Goal: Task Accomplishment & Management: Complete application form

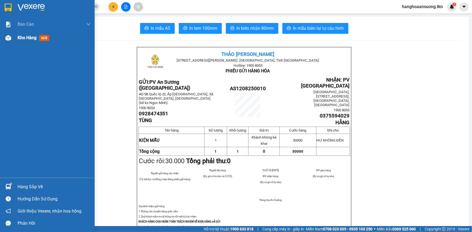
click at [29, 38] on span "Kho hàng" at bounding box center [27, 37] width 19 height 5
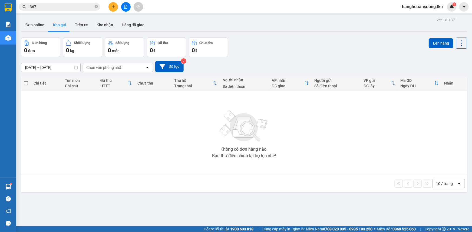
click at [119, 5] on div at bounding box center [125, 6] width 41 height 9
click at [115, 6] on icon "plus" at bounding box center [113, 7] width 4 height 4
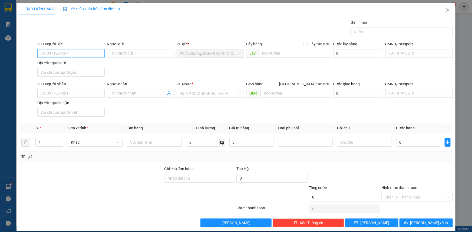
drag, startPoint x: 115, startPoint y: 6, endPoint x: 87, endPoint y: 49, distance: 51.2
click at [87, 49] on input "SĐT Người Gửi" at bounding box center [70, 53] width 67 height 9
click at [65, 65] on div "0974321830 - NAM" at bounding box center [70, 64] width 60 height 6
type input "0974321830"
type input "NAM"
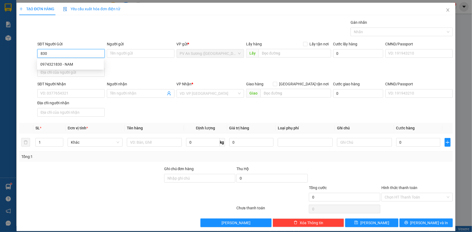
type input "0945868343"
type input "tú"
type input "200.000"
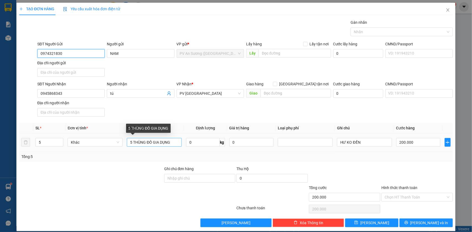
type input "0974321830"
drag, startPoint x: 131, startPoint y: 141, endPoint x: 127, endPoint y: 143, distance: 4.1
click at [127, 143] on input "5 THÙNG ĐỒ GIA DỤNG" at bounding box center [154, 142] width 55 height 9
type input "15 THÙNG ĐỒ GIA DỤNG"
click at [60, 141] on icon "up" at bounding box center [60, 141] width 2 height 1
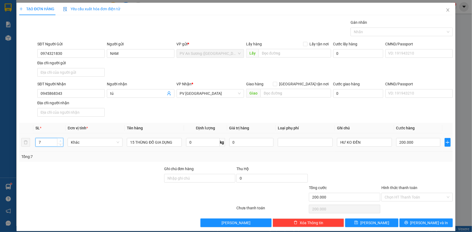
click at [60, 141] on icon "up" at bounding box center [60, 141] width 2 height 1
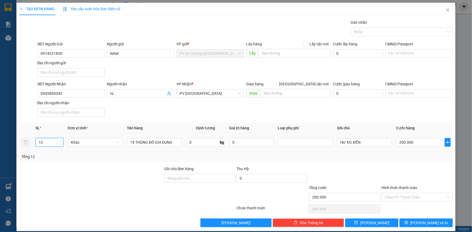
click at [60, 141] on icon "up" at bounding box center [60, 141] width 2 height 1
type input "15"
click at [60, 141] on icon "up" at bounding box center [60, 141] width 2 height 1
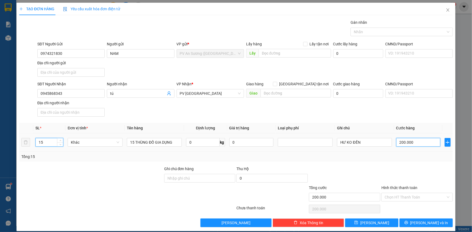
click at [419, 146] on input "200.000" at bounding box center [418, 142] width 44 height 9
type input "0"
type input "3"
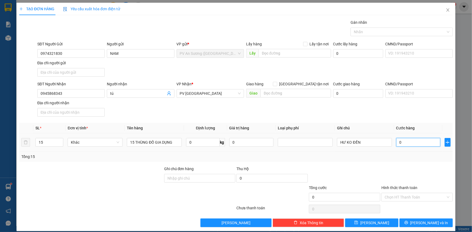
type input "3"
type input "003"
type input "30"
type input "0.030"
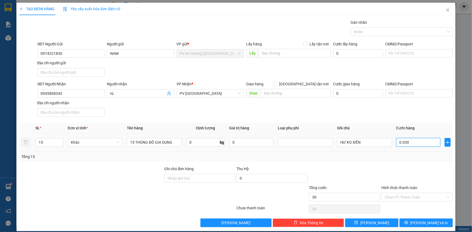
type input "300"
type input "000.300"
type input "300.000"
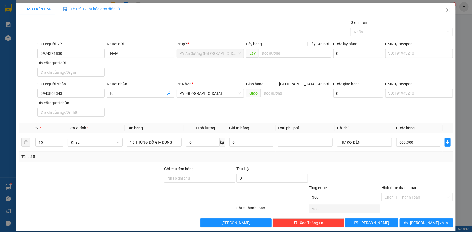
type input "300.000"
click at [409, 160] on div "Tổng: 15" at bounding box center [236, 157] width 434 height 10
drag, startPoint x: 173, startPoint y: 143, endPoint x: 149, endPoint y: 144, distance: 24.1
click at [149, 144] on input "15 THÙNG ĐỒ GIA DỤNG" at bounding box center [154, 142] width 55 height 9
type input "15 THÙNG mót cắm hoa"
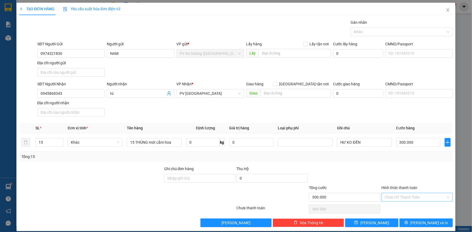
click at [415, 195] on input "Hình thức thanh toán" at bounding box center [415, 197] width 61 height 8
click at [406, 206] on div "Tại văn phòng" at bounding box center [414, 208] width 64 height 6
type input "0"
click at [408, 222] on icon "printer" at bounding box center [406, 223] width 4 height 4
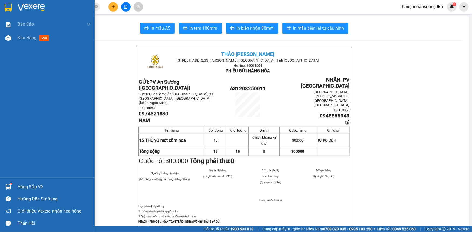
drag, startPoint x: 6, startPoint y: 40, endPoint x: 82, endPoint y: 47, distance: 76.0
click at [6, 40] on img at bounding box center [8, 38] width 6 height 6
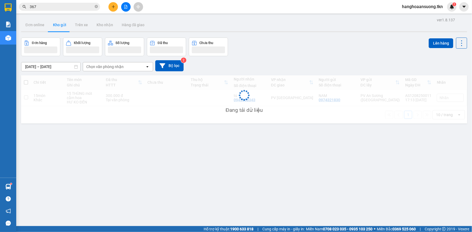
click at [224, 69] on div "[DATE] – [DATE] Press the down arrow key to interact with the calendar and sele…" at bounding box center [244, 65] width 446 height 11
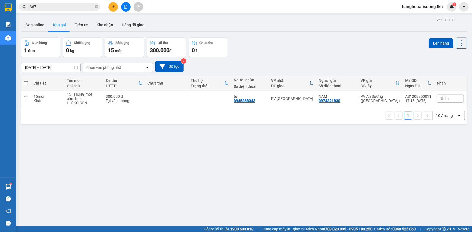
drag, startPoint x: 224, startPoint y: 69, endPoint x: 385, endPoint y: 127, distance: 171.3
click at [357, 160] on div "ver 1.8.137 Đơn online Kho gửi Trên xe Kho nhận Hàng đã giao Đơn hàng 1 đơn Khố…" at bounding box center [244, 132] width 450 height 232
click at [422, 100] on icon at bounding box center [424, 99] width 4 height 4
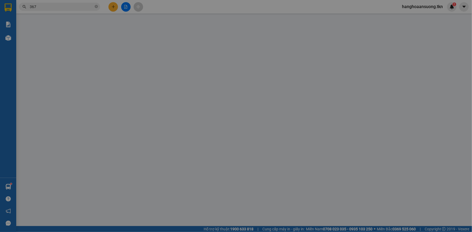
type input "0974321830"
type input "NAM"
type input "0945868343"
type input "tú"
type input "300.000"
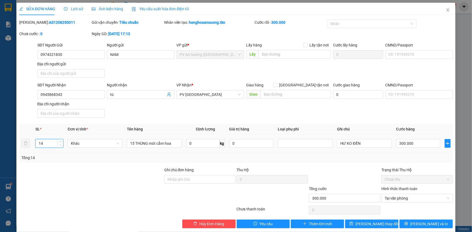
click at [61, 145] on icon "down" at bounding box center [60, 145] width 2 height 1
type input "10"
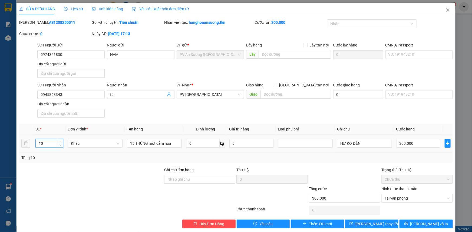
click at [61, 145] on icon "down" at bounding box center [60, 145] width 2 height 1
click at [418, 144] on input "300.000" at bounding box center [418, 143] width 44 height 9
type input "2"
type input "00.002"
type input "20"
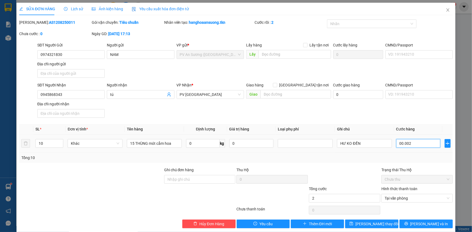
type input "0.000.020"
type input "200"
type input "000.000.200"
type input "200.000"
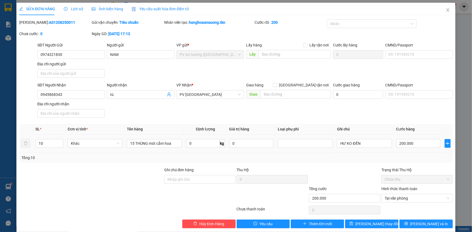
click at [436, 163] on div "Total Paid Fee 300.000 Total UnPaid Fee 0 Cash Collection Total Fee Mã ĐH: AS12…" at bounding box center [236, 123] width 434 height 209
click at [353, 223] on icon "save" at bounding box center [351, 224] width 4 height 4
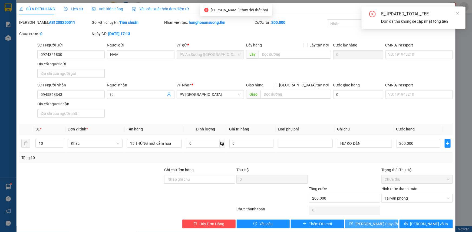
click at [353, 223] on icon "save" at bounding box center [351, 224] width 4 height 4
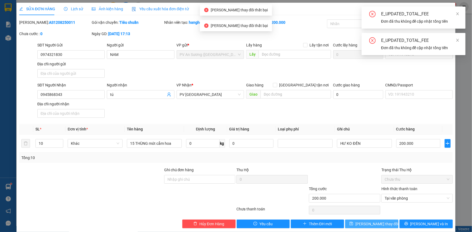
click at [353, 223] on icon "save" at bounding box center [351, 224] width 4 height 4
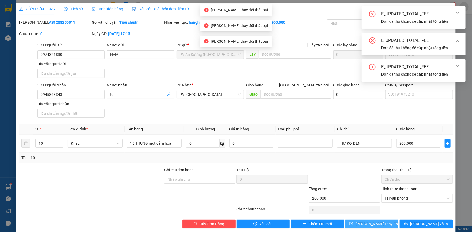
click at [353, 223] on icon "save" at bounding box center [351, 224] width 4 height 4
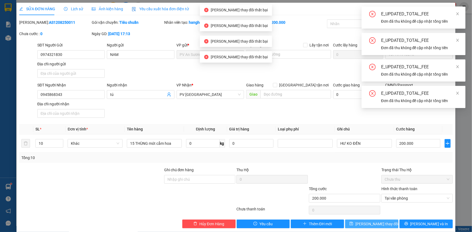
click at [353, 223] on icon "save" at bounding box center [351, 224] width 4 height 4
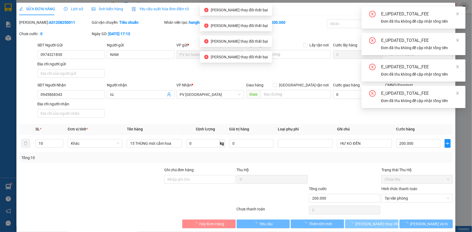
click at [353, 223] on icon "loading" at bounding box center [351, 224] width 4 height 4
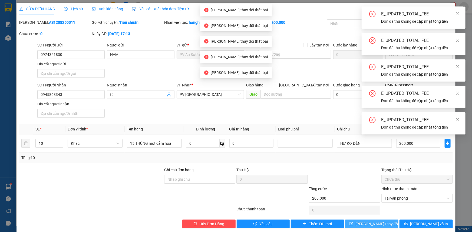
click at [353, 223] on icon "save" at bounding box center [351, 224] width 4 height 4
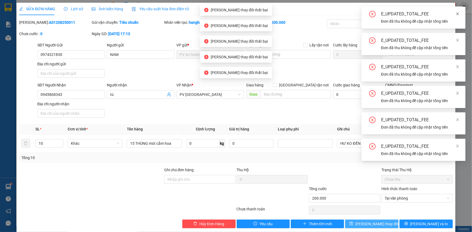
click at [457, 12] on icon "close" at bounding box center [458, 14] width 4 height 4
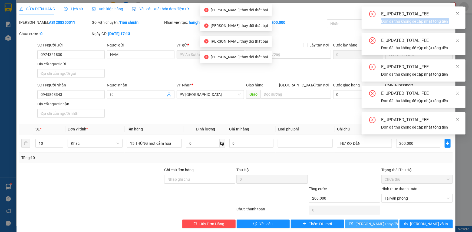
click at [456, 11] on div "E_UPDATED_TOTAL_FEE Đơn đã thu không để cập nhật tổng tiền" at bounding box center [414, 17] width 104 height 22
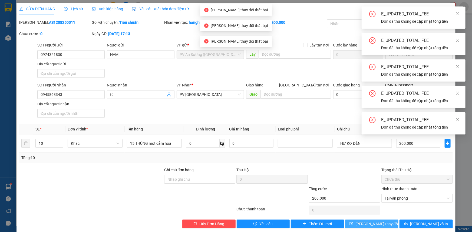
drag, startPoint x: 329, startPoint y: 5, endPoint x: 378, endPoint y: 11, distance: 49.0
click at [329, 5] on div "SỬA ĐƠN HÀNG Lịch sử Ảnh kiện hàng Yêu cầu xuất hóa đơn điện tử" at bounding box center [236, 9] width 434 height 12
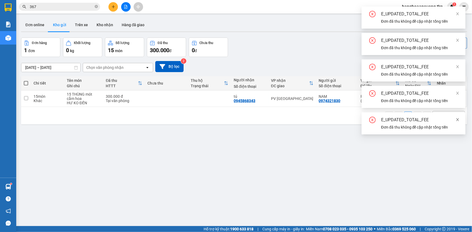
click at [459, 121] on icon "close" at bounding box center [458, 120] width 4 height 4
click at [457, 91] on span at bounding box center [458, 93] width 4 height 4
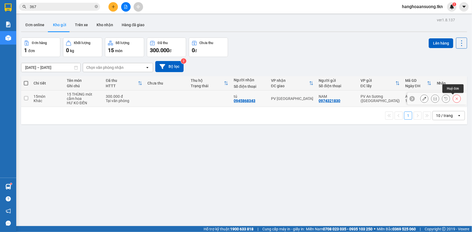
click at [455, 97] on icon at bounding box center [457, 99] width 4 height 4
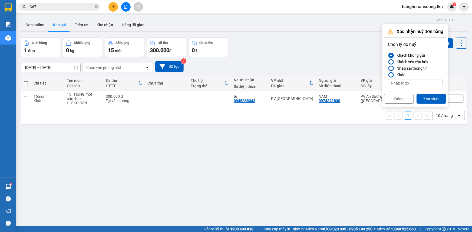
click at [414, 80] on input at bounding box center [415, 83] width 55 height 8
type input "sửa đơn lại"
click at [427, 94] on button "Xác nhận" at bounding box center [431, 99] width 30 height 10
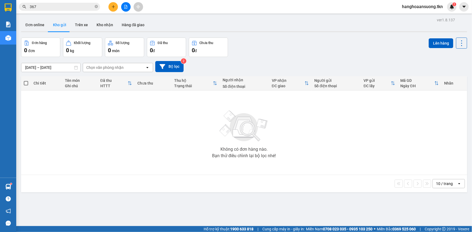
click at [114, 6] on icon "plus" at bounding box center [113, 6] width 3 height 0
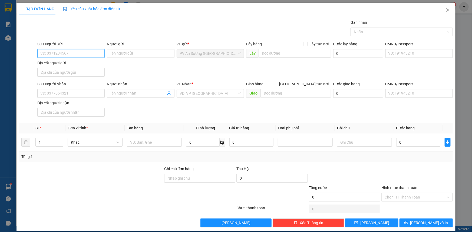
click at [79, 55] on input "SĐT Người Gửi" at bounding box center [70, 53] width 67 height 9
click at [92, 65] on div "0974321830 - NAM" at bounding box center [70, 64] width 60 height 6
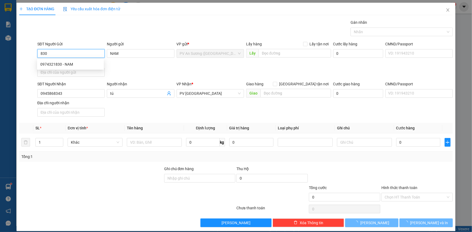
type input "0974321830"
type input "NAM"
type input "0945868343"
type input "tú"
type input "200.000"
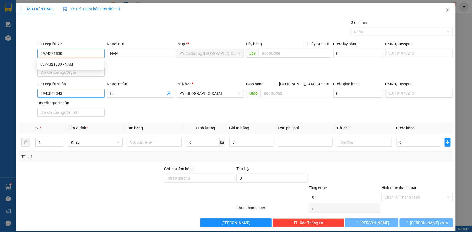
type input "200.000"
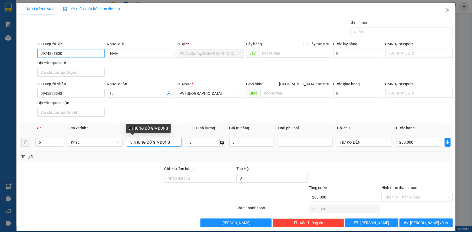
type input "0974321830"
click at [131, 141] on input "5 THÙNG ĐỒ GIA DỤNG" at bounding box center [154, 142] width 55 height 9
click at [130, 141] on input "5 THÙNG ĐỒ GIA DỤNG" at bounding box center [154, 142] width 55 height 9
click at [178, 141] on input "15 THÙNG ĐỒ GIA DỤNG" at bounding box center [154, 142] width 55 height 9
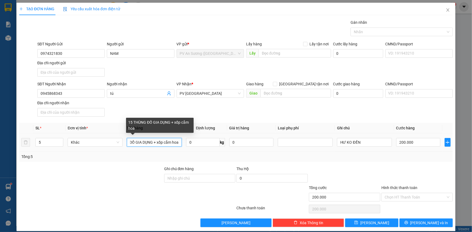
scroll to position [0, 23]
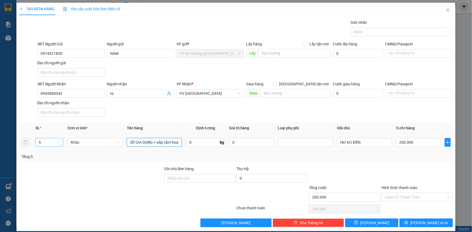
type input "15 THÙNG ĐỒ GIA DỤNG + xốp cắm hoa"
drag, startPoint x: 43, startPoint y: 144, endPoint x: 31, endPoint y: 147, distance: 13.1
click at [31, 146] on tr "5 Khác 15 THÙNG ĐỒ GIA DỤNG + xốp cắm hoa 0 kg 0 HƯ KO ĐỀN 200.000" at bounding box center [236, 143] width 434 height 18
type input "15"
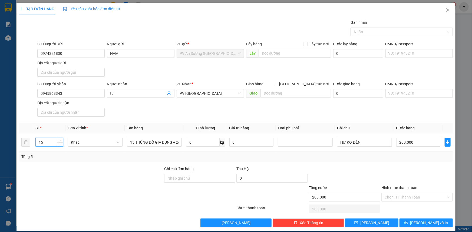
click at [359, 168] on div at bounding box center [344, 175] width 72 height 19
type input "0"
click at [371, 144] on input "HƯ KO ĐỀN" at bounding box center [364, 142] width 55 height 9
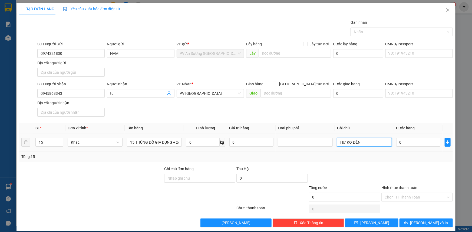
click at [338, 143] on input "HƯ KO ĐỀN" at bounding box center [364, 142] width 55 height 9
type input "bể , HƯ KO ĐỀN"
click at [416, 142] on input "0" at bounding box center [418, 142] width 44 height 9
type input "4"
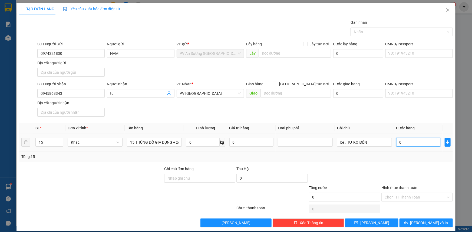
type input "004"
type input "40"
type input "0.040"
type input "400"
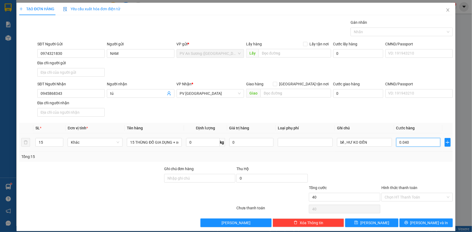
type input "400"
type input "00.400"
click at [434, 177] on div at bounding box center [417, 175] width 72 height 19
type input "400.000"
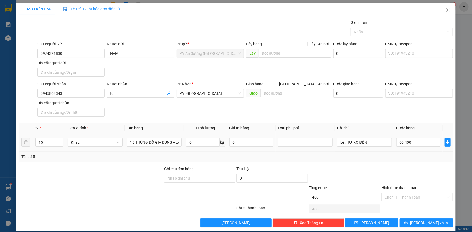
type input "400.000"
click at [429, 201] on div "Hình thức thanh toán Chọn HT Thanh Toán" at bounding box center [416, 194] width 71 height 19
click at [427, 200] on input "Hình thức thanh toán" at bounding box center [415, 197] width 61 height 8
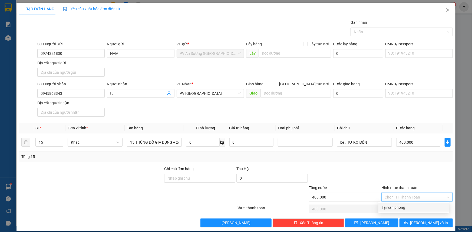
click at [411, 208] on div "Tại văn phòng" at bounding box center [414, 208] width 64 height 6
type input "0"
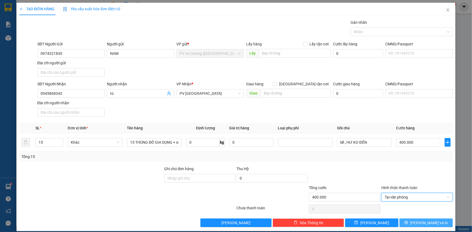
click at [416, 224] on button "[PERSON_NAME] và In" at bounding box center [425, 223] width 53 height 9
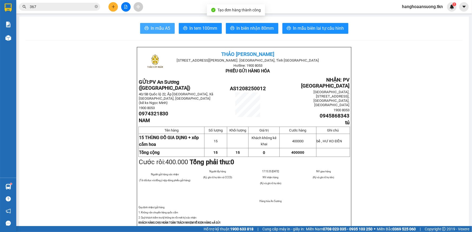
click at [162, 27] on span "In mẫu A5" at bounding box center [160, 28] width 19 height 7
click at [116, 5] on button at bounding box center [112, 6] width 9 height 9
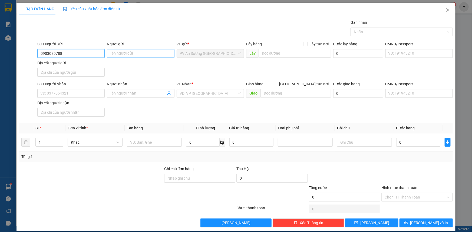
type input "0903089788"
click at [138, 50] on input "Người gửi" at bounding box center [140, 53] width 67 height 9
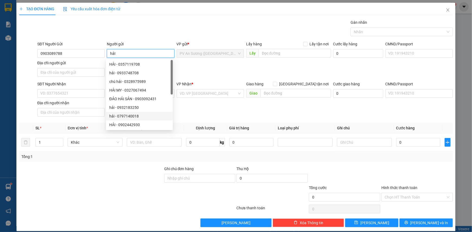
type input "hảI"
click at [75, 98] on div "SĐT Người Nhận VD: 0377654321" at bounding box center [70, 90] width 67 height 19
click at [77, 95] on input "SĐT Người Nhận" at bounding box center [70, 93] width 67 height 9
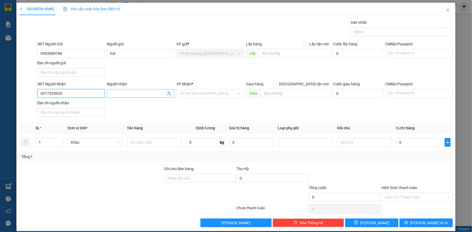
type input "0977535035"
click at [139, 98] on div "Người nhận Tên người nhận" at bounding box center [140, 90] width 67 height 19
click at [140, 95] on input "Người nhận" at bounding box center [137, 94] width 55 height 6
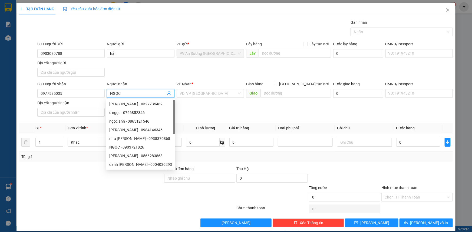
type input "NGỌC"
click at [222, 101] on div "SĐT Người Nhận 0977535035 Người nhận NGỌC VP Nhận * VD: VP [GEOGRAPHIC_DATA] Gi…" at bounding box center [245, 100] width 418 height 38
click at [224, 96] on input "search" at bounding box center [208, 94] width 57 height 8
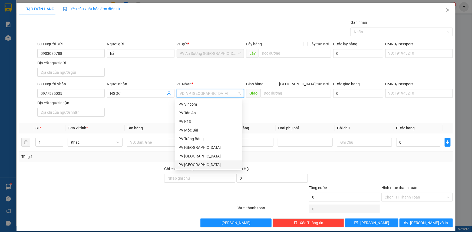
click at [200, 163] on div "PV [GEOGRAPHIC_DATA]" at bounding box center [208, 165] width 60 height 6
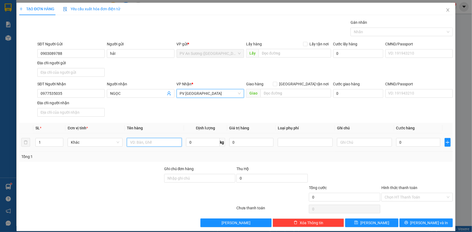
click at [153, 144] on input "text" at bounding box center [154, 142] width 55 height 9
type input "HỒ SƠ"
click at [418, 144] on input "0" at bounding box center [418, 142] width 44 height 9
type input "002"
type input "2"
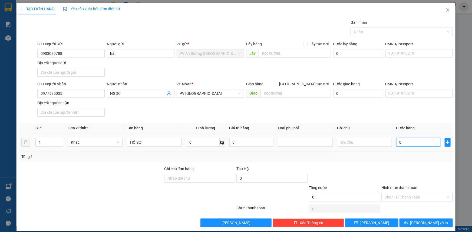
type input "2"
type input "0.020"
type input "20"
click at [431, 174] on div at bounding box center [417, 175] width 72 height 19
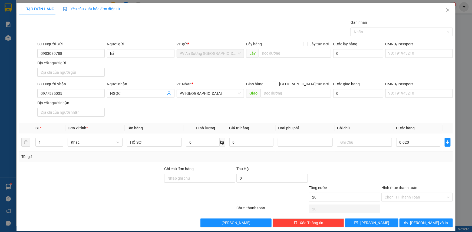
type input "20.000"
click at [425, 196] on input "Hình thức thanh toán" at bounding box center [415, 197] width 61 height 8
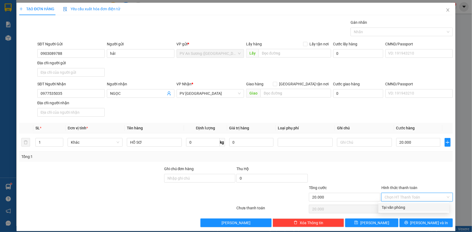
click at [413, 209] on div "Tại văn phòng" at bounding box center [414, 208] width 64 height 6
type input "0"
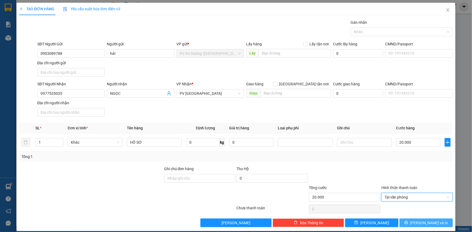
click at [414, 220] on button "[PERSON_NAME] và In" at bounding box center [425, 223] width 53 height 9
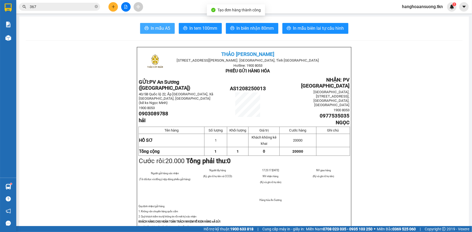
click at [160, 29] on span "In mẫu A5" at bounding box center [160, 28] width 19 height 7
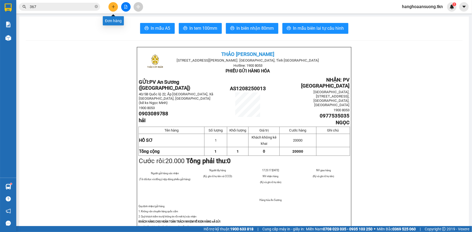
click at [113, 9] on button at bounding box center [112, 6] width 9 height 9
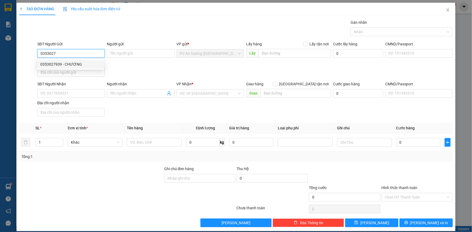
click at [83, 62] on div "0353027939 - CHƯƠNG" at bounding box center [70, 64] width 60 height 6
type input "0353027939"
type input "CHƯƠNG"
type input "0974787125"
type input "tiến"
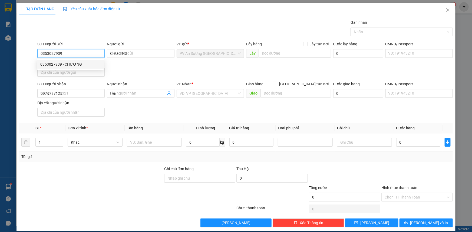
type input "20.000"
type input "0353027939"
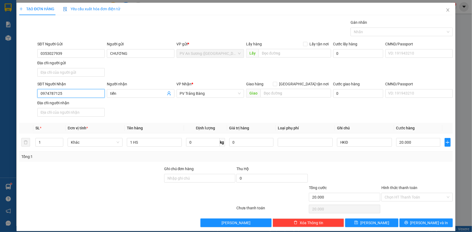
drag, startPoint x: 74, startPoint y: 95, endPoint x: 0, endPoint y: 108, distance: 74.7
click at [0, 108] on div "TẠO ĐƠN HÀNG Yêu cầu xuất hóa đơn điện tử Transit Pickup Surcharge Ids Transit …" at bounding box center [236, 116] width 472 height 232
click at [65, 103] on div "0931553179 - NAM" at bounding box center [70, 104] width 60 height 6
type input "0931553179"
type input "NAM"
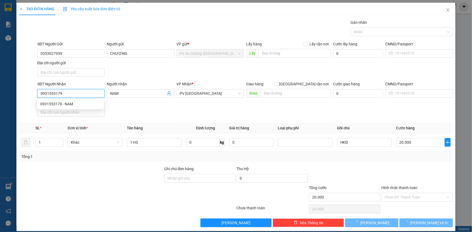
type input "40.000"
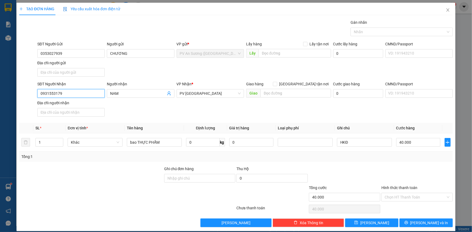
drag, startPoint x: 72, startPoint y: 94, endPoint x: 14, endPoint y: 102, distance: 58.4
click at [14, 102] on div "TẠO ĐƠN HÀNG Yêu cầu xuất hóa đơn điện tử Transit Pickup Surcharge Ids Transit …" at bounding box center [236, 116] width 472 height 232
type input "0784484179"
drag, startPoint x: 129, startPoint y: 91, endPoint x: 7, endPoint y: 114, distance: 124.4
click at [65, 106] on div "SĐT Người Nhận 0784484179 0784484179 Người nhận NAM VP Nhận * PV Hòa Thành Giao…" at bounding box center [245, 100] width 418 height 38
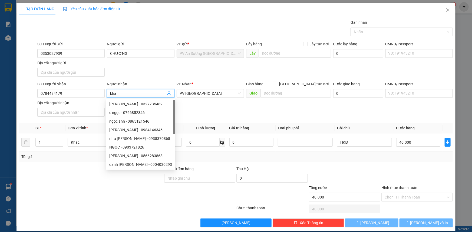
type input "khá"
click at [78, 166] on div at bounding box center [91, 175] width 145 height 19
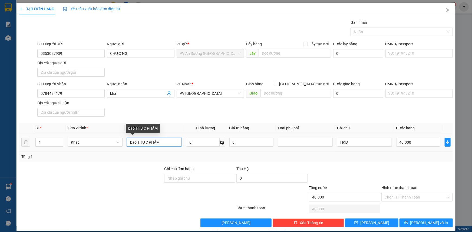
drag, startPoint x: 163, startPoint y: 143, endPoint x: 21, endPoint y: 153, distance: 142.1
click at [108, 143] on tr "1 Khác bao THỰC PHẨM 0 kg 0 HKĐ 40.000" at bounding box center [236, 143] width 434 height 18
type input "ho so"
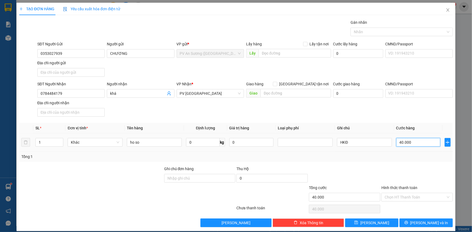
click at [415, 142] on input "40.000" at bounding box center [418, 142] width 44 height 9
type input "2"
type input "00.002"
type input "20"
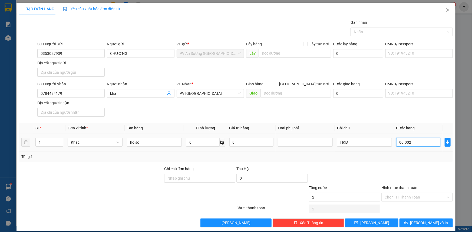
type input "20"
type input "0.000.020"
click at [416, 203] on div "Hình thức thanh toán Chọn HT Thanh Toán" at bounding box center [416, 194] width 71 height 19
type input "20.000"
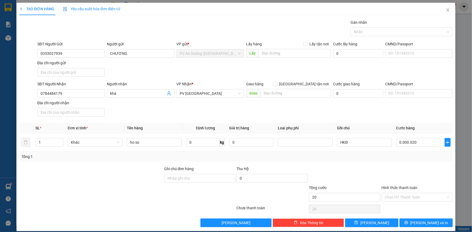
type input "20.000"
click at [418, 201] on input "Hình thức thanh toán" at bounding box center [415, 197] width 61 height 8
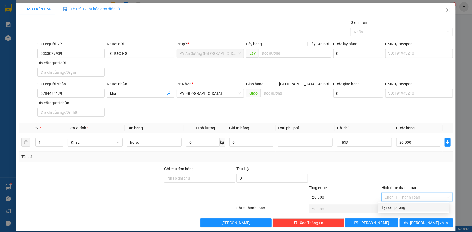
click at [408, 209] on div "Tại văn phòng" at bounding box center [414, 208] width 64 height 6
type input "0"
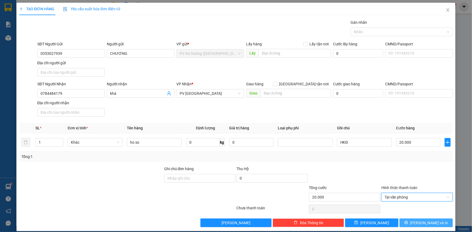
click at [415, 220] on button "[PERSON_NAME] và In" at bounding box center [425, 223] width 53 height 9
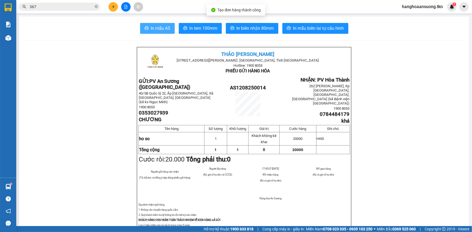
click at [151, 25] on span "In mẫu A5" at bounding box center [160, 28] width 19 height 7
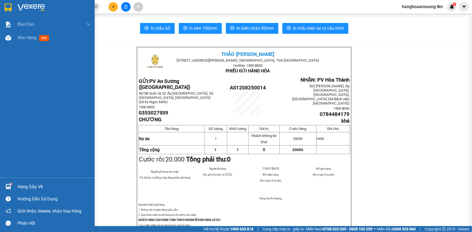
click at [8, 6] on img at bounding box center [8, 8] width 7 height 8
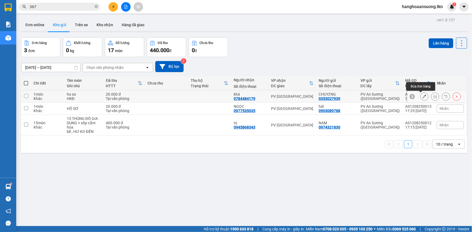
click at [421, 95] on button at bounding box center [425, 96] width 8 height 9
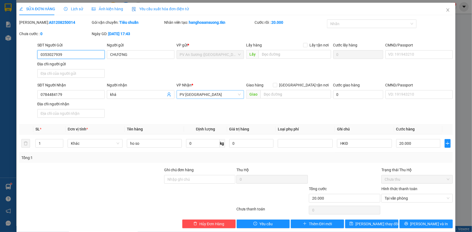
click at [219, 94] on span "PV [GEOGRAPHIC_DATA]" at bounding box center [210, 95] width 61 height 8
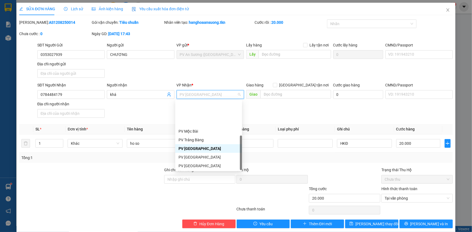
scroll to position [34, 0]
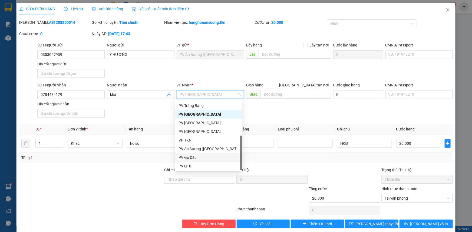
click at [193, 159] on div "PV Gò Dầu" at bounding box center [208, 158] width 60 height 6
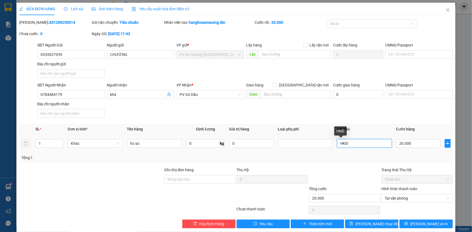
drag, startPoint x: 355, startPoint y: 143, endPoint x: 313, endPoint y: 148, distance: 43.0
click at [313, 148] on tr "1 Khác ho so 0 kg 0 HKĐ 20.000" at bounding box center [236, 144] width 434 height 18
type input "hư không đền"
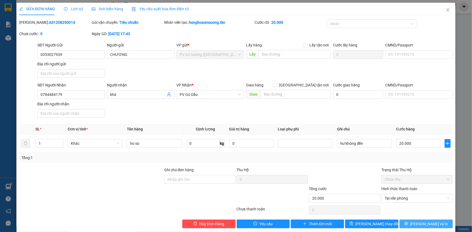
click at [430, 224] on span "[PERSON_NAME] và In" at bounding box center [429, 224] width 38 height 6
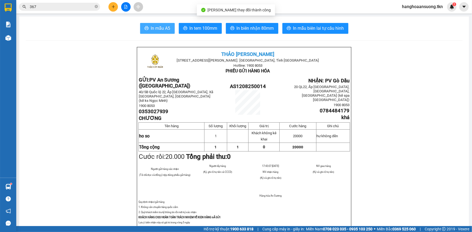
click at [161, 29] on span "In mẫu A5" at bounding box center [160, 28] width 19 height 7
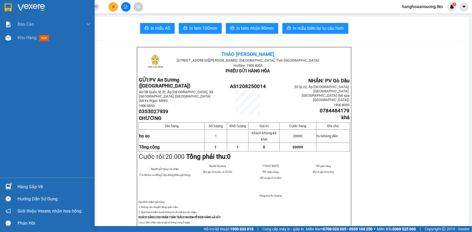
click at [10, 185] on span at bounding box center [8, 187] width 6 height 6
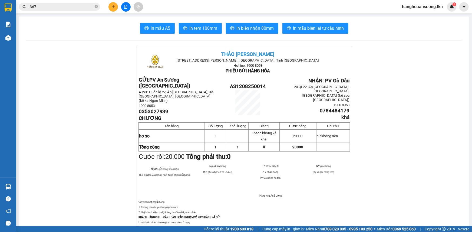
click at [97, 84] on section "Kết quả tìm kiếm ( 52 ) Bộ lọc Mã ĐH Trạng thái Món hàng Thu hộ Tổng cước Chưa …" at bounding box center [236, 116] width 472 height 232
click at [113, 5] on icon "plus" at bounding box center [113, 7] width 4 height 4
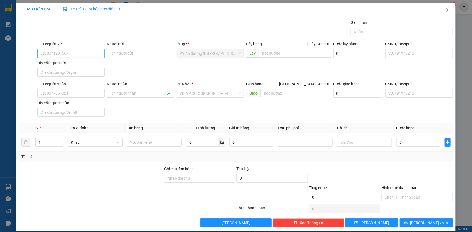
click at [57, 54] on input "SĐT Người Gửi" at bounding box center [70, 53] width 67 height 9
click at [85, 64] on div "0976810459 - [PERSON_NAME]" at bounding box center [70, 64] width 60 height 6
type input "0976810459"
type input "[PERSON_NAME]"
type input "0377115129"
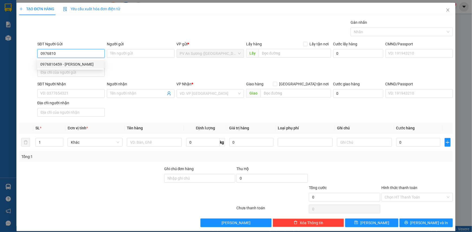
type input "Nha khoa HOA SEN"
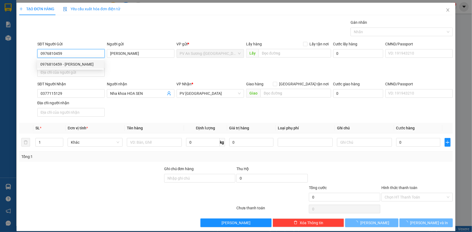
type input "20.000"
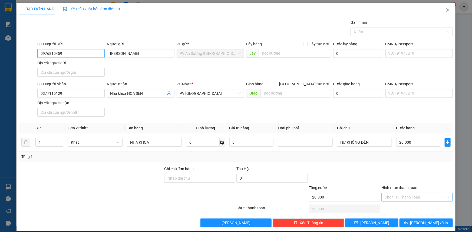
type input "0976810459"
click at [395, 196] on input "Hình thức thanh toán" at bounding box center [415, 197] width 61 height 8
click at [394, 208] on div "Tại văn phòng" at bounding box center [414, 208] width 64 height 6
type input "0"
click at [410, 222] on button "[PERSON_NAME] và In" at bounding box center [425, 223] width 53 height 9
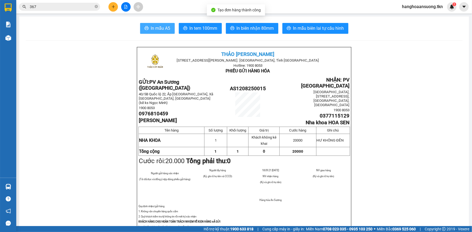
click at [156, 29] on span "In mẫu A5" at bounding box center [160, 28] width 19 height 7
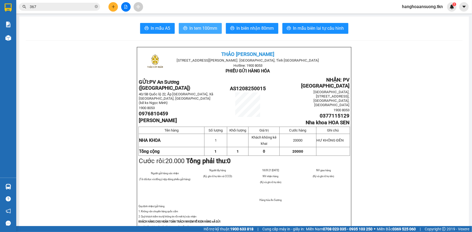
drag, startPoint x: 203, startPoint y: 32, endPoint x: 186, endPoint y: 27, distance: 17.9
click at [203, 32] on button "In tem 100mm" at bounding box center [200, 28] width 43 height 11
